Goal: Navigation & Orientation: Find specific page/section

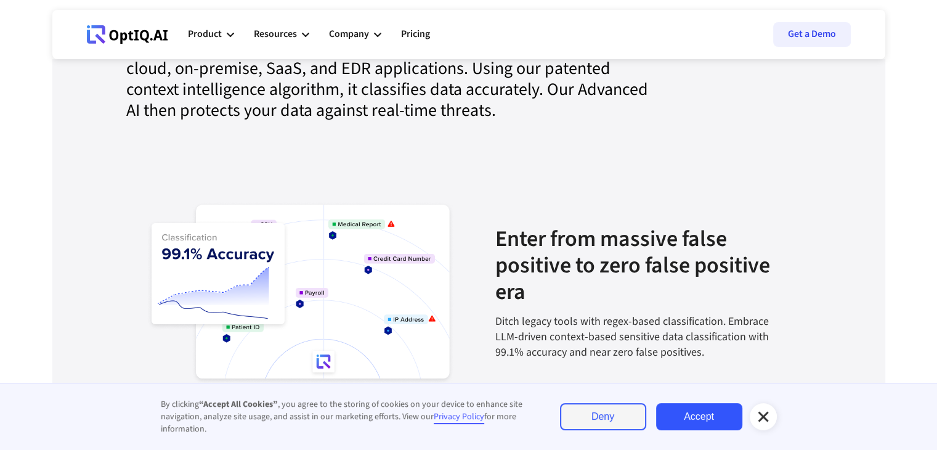
scroll to position [1320, 0]
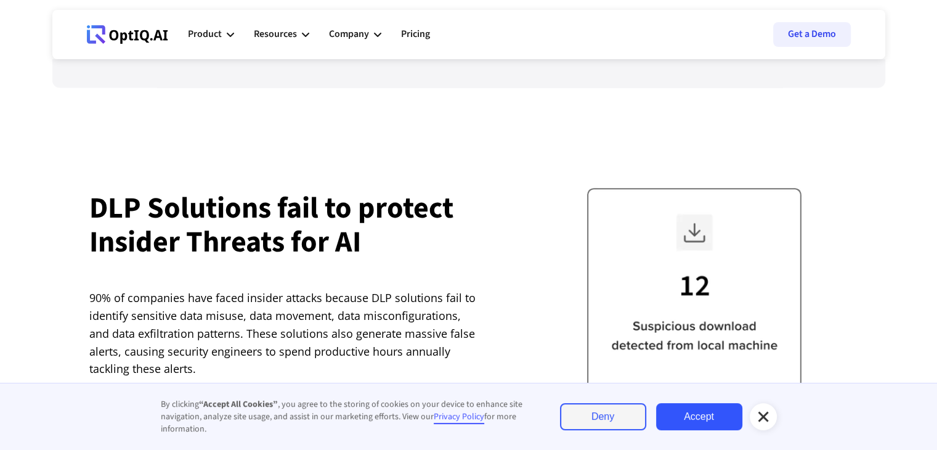
scroll to position [2269, 0]
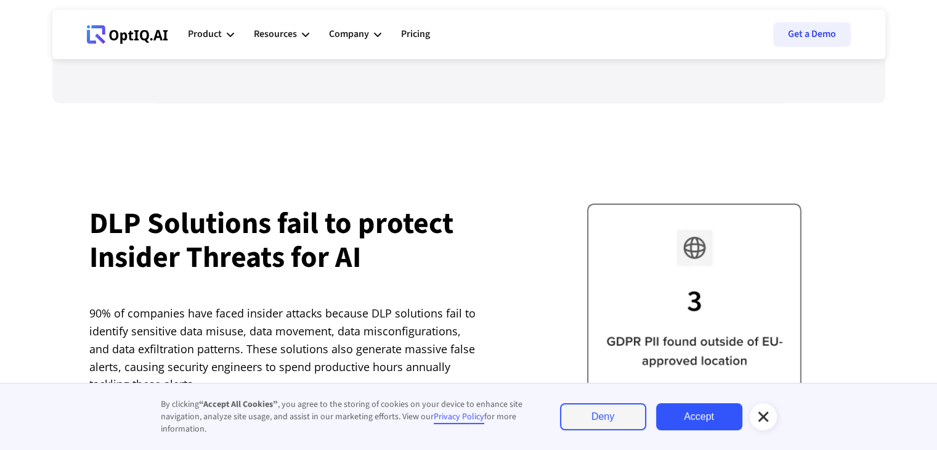
drag, startPoint x: 133, startPoint y: 20, endPoint x: 373, endPoint y: 114, distance: 257.3
click at [373, 114] on section "DLP Solutions fail to protect Insider Threats for AI 90% of companies have face…" at bounding box center [468, 343] width 937 height 481
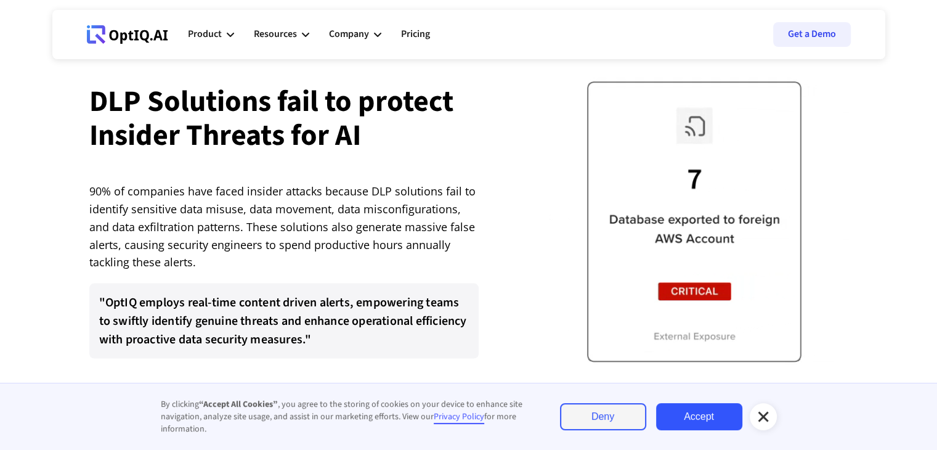
scroll to position [2392, 0]
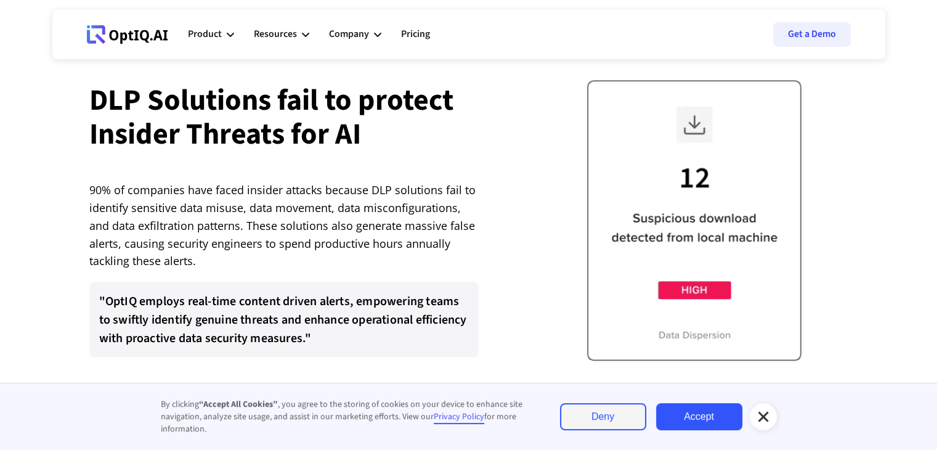
click at [769, 412] on icon at bounding box center [763, 416] width 15 height 15
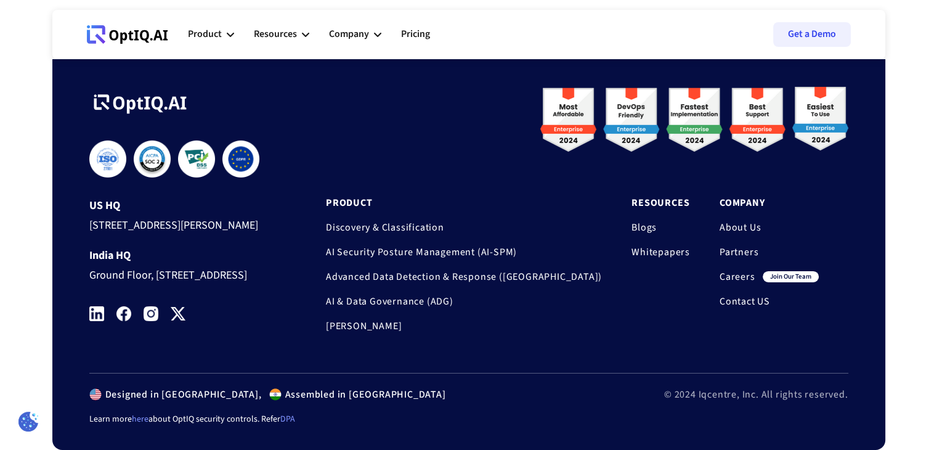
scroll to position [4167, 0]
click at [742, 270] on link "Careers" at bounding box center [738, 276] width 36 height 12
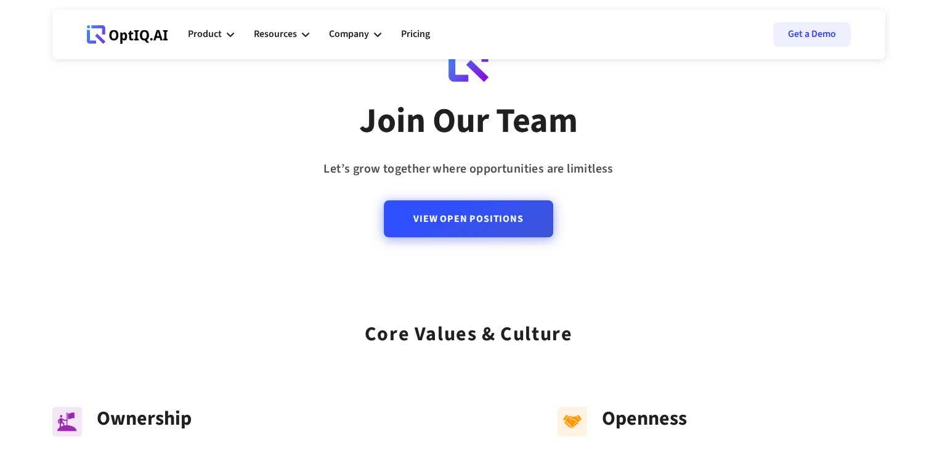
scroll to position [62, 0]
click at [474, 218] on link "View Open Positions" at bounding box center [468, 218] width 169 height 37
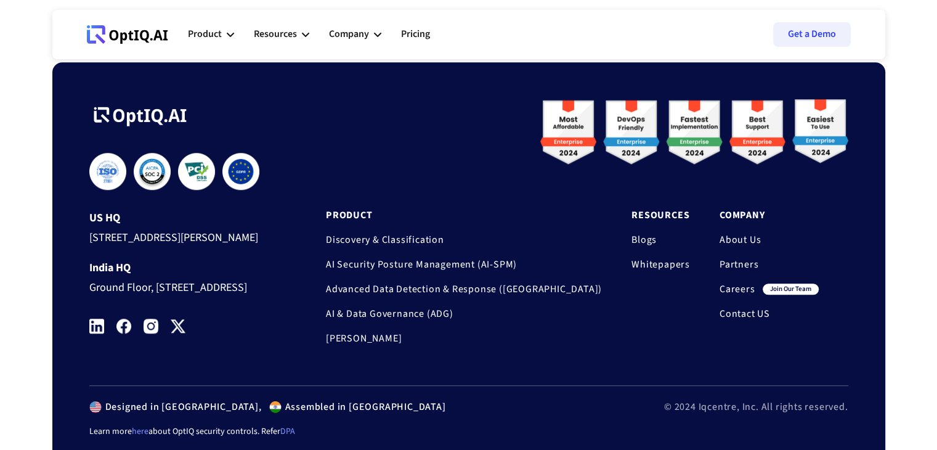
scroll to position [1307, 0]
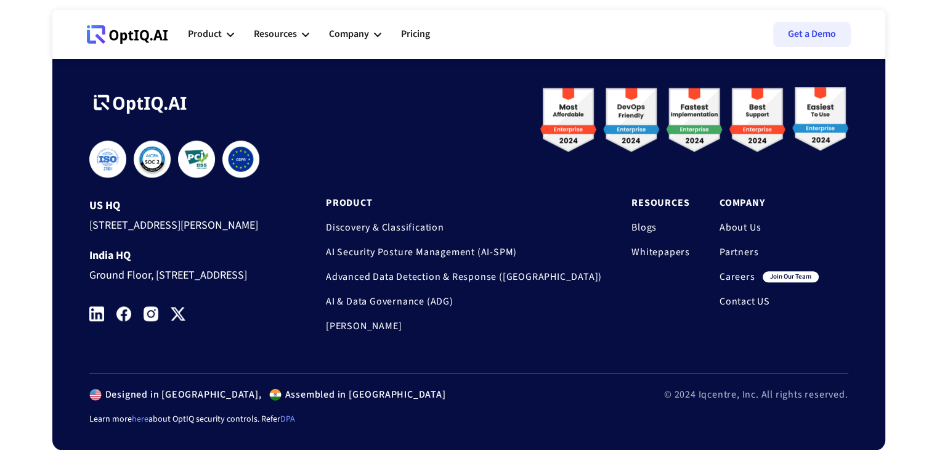
click at [734, 270] on link "Careers" at bounding box center [738, 276] width 36 height 12
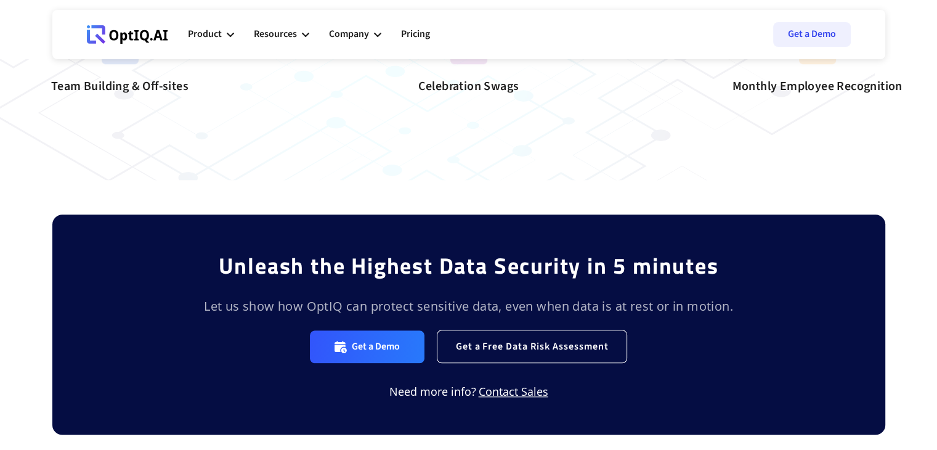
scroll to position [1356, 0]
